Goal: Task Accomplishment & Management: Manage account settings

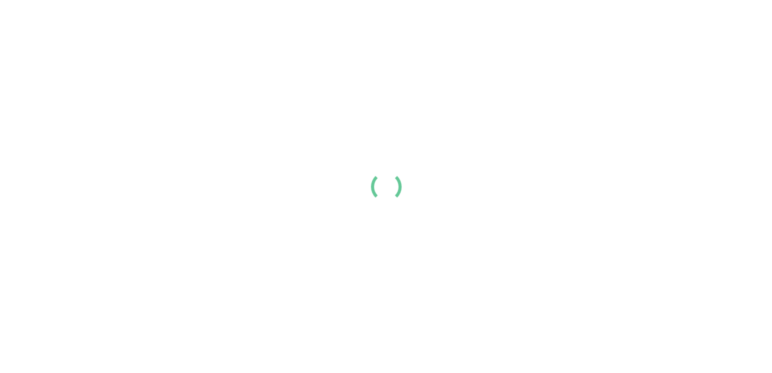
click at [648, 23] on link "Login" at bounding box center [637, 17] width 21 height 12
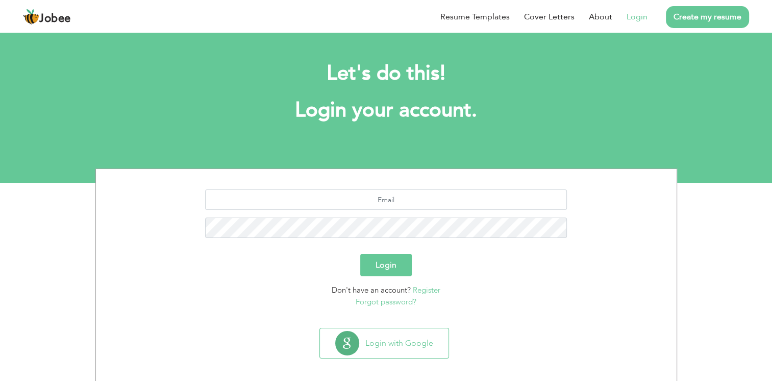
scroll to position [6, 0]
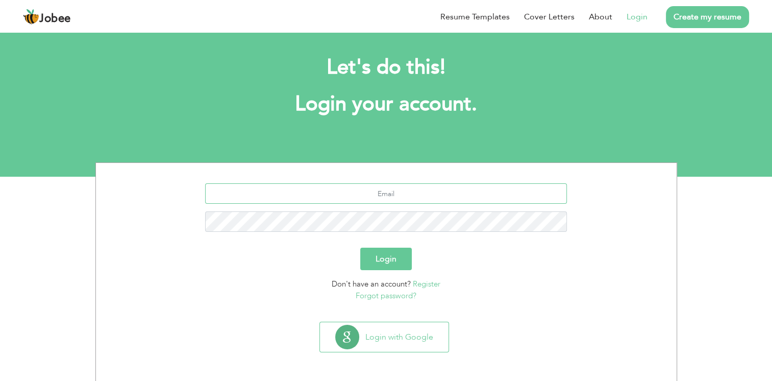
click at [384, 193] on input "text" at bounding box center [386, 193] width 362 height 20
click at [403, 193] on input "text" at bounding box center [386, 193] width 362 height 20
type input ","
type input "mohsinkabir18@gmail.com"
click at [381, 254] on button "Login" at bounding box center [386, 258] width 52 height 22
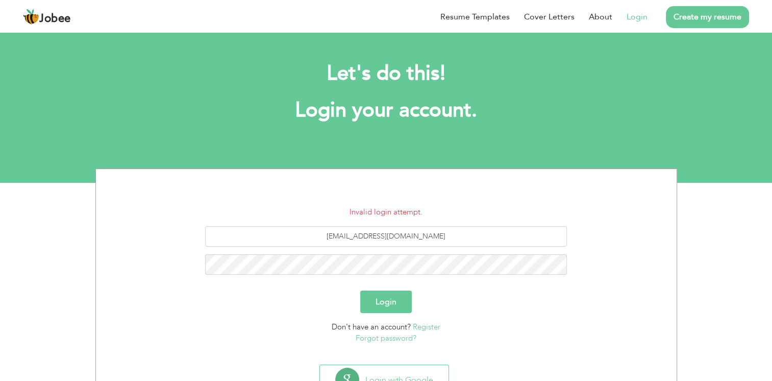
click at [326, 60] on h2 "Let's do this!" at bounding box center [386, 73] width 551 height 27
click at [373, 340] on link "Forgot password?" at bounding box center [386, 338] width 61 height 10
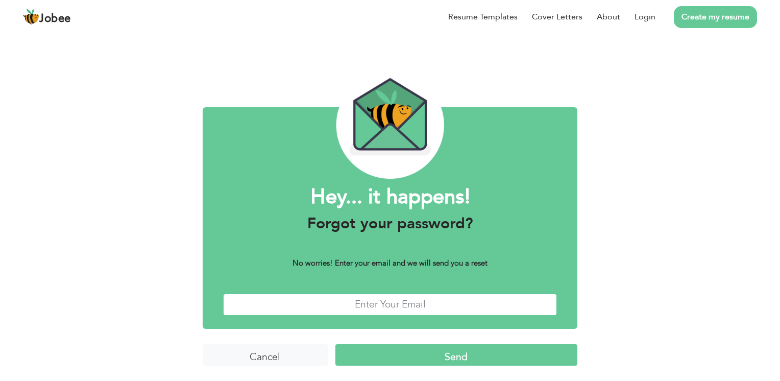
click at [393, 306] on input "text" at bounding box center [390, 304] width 334 height 22
type input "[EMAIL_ADDRESS][DOMAIN_NAME]"
click at [479, 353] on input "Send" at bounding box center [456, 355] width 242 height 22
